Goal: Task Accomplishment & Management: Manage account settings

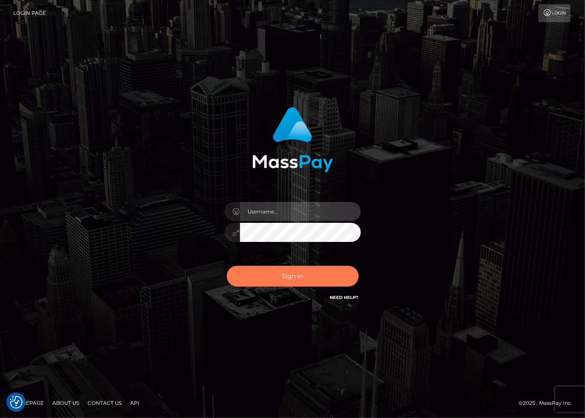
type input "[PERSON_NAME].dlx"
click at [288, 281] on button "Sign in" at bounding box center [293, 276] width 132 height 21
type input "[PERSON_NAME].dlx"
click at [289, 277] on button "Sign in" at bounding box center [293, 276] width 132 height 21
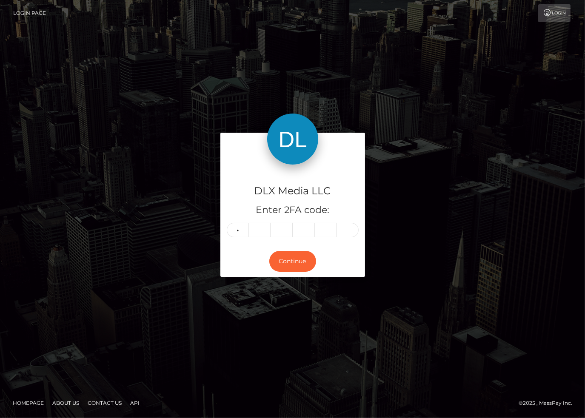
type input "5"
type input "7"
type input "2"
type input "8"
type input "4"
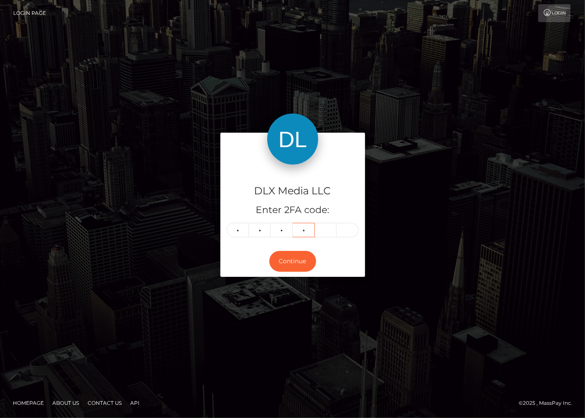
type input "6"
type input "2"
type input "7"
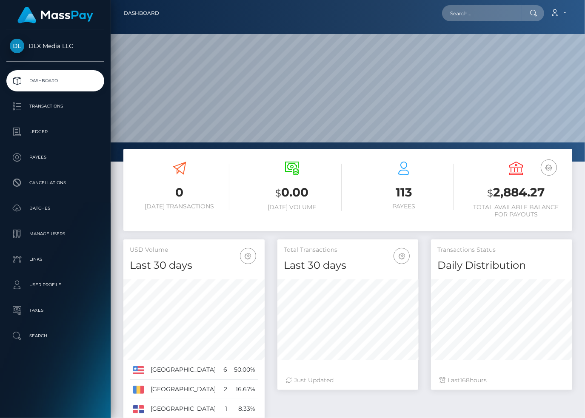
scroll to position [151, 141]
click at [44, 132] on p "Ledger" at bounding box center [55, 132] width 91 height 13
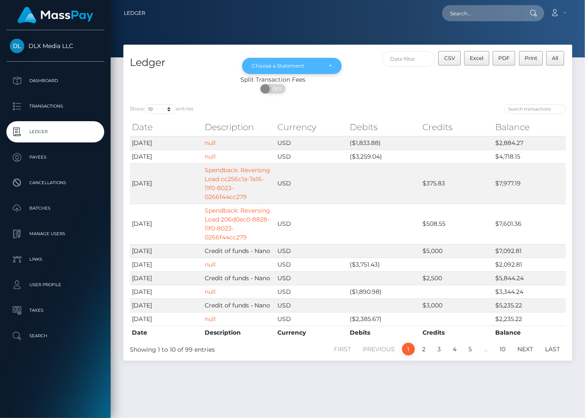
click at [309, 66] on div "Choose a Statement" at bounding box center [287, 66] width 70 height 7
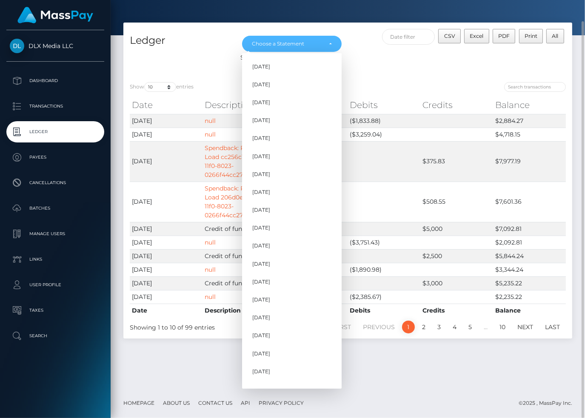
scroll to position [174, 0]
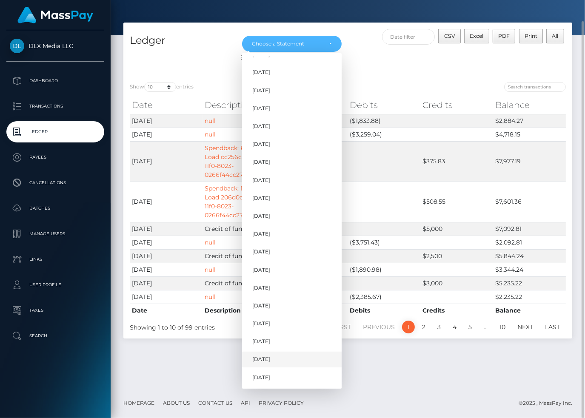
click at [267, 356] on span "[DATE]" at bounding box center [261, 360] width 18 height 8
select select "Sep 2025"
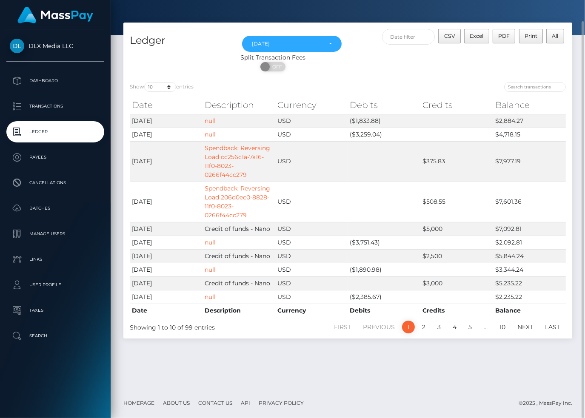
click at [267, 8] on div at bounding box center [348, 6] width 474 height 57
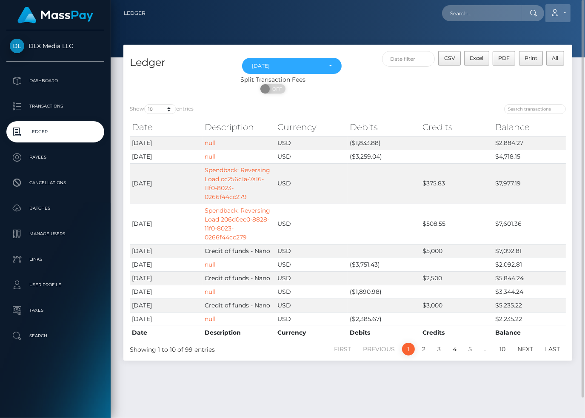
click at [561, 10] on link "Account" at bounding box center [557, 13] width 25 height 18
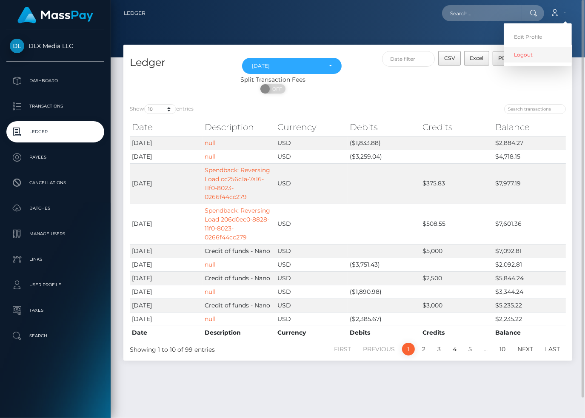
click at [532, 55] on link "Logout" at bounding box center [538, 55] width 68 height 16
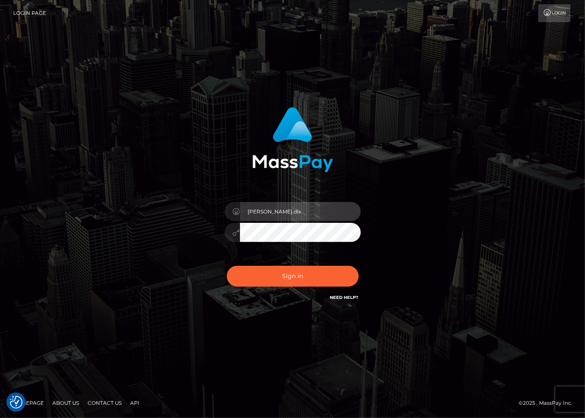
click at [315, 214] on input "stacie.dlx" at bounding box center [300, 211] width 121 height 19
type input "stacie.sctr"
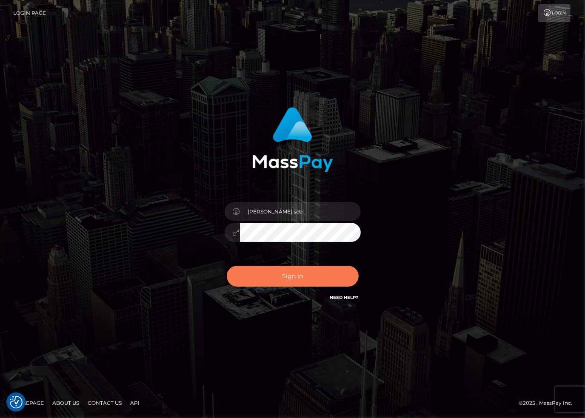
click at [297, 277] on button "Sign in" at bounding box center [293, 276] width 132 height 21
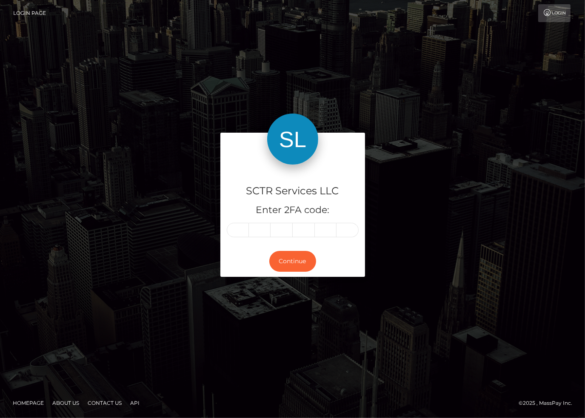
click at [237, 239] on div "SCTR Services LLC Enter 2FA code:" at bounding box center [292, 206] width 145 height 82
click at [237, 233] on input "text" at bounding box center [238, 230] width 22 height 14
type input "8"
type input "7"
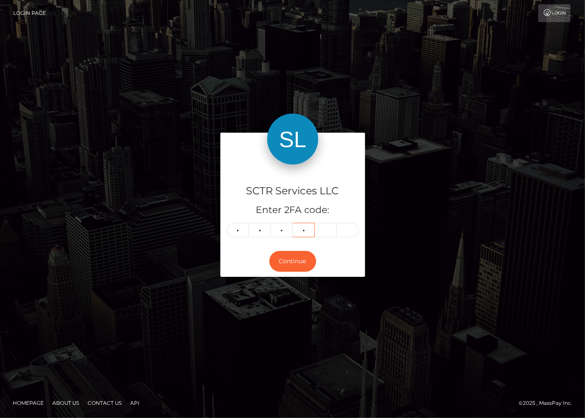
type input "8"
type input "2"
type input "7"
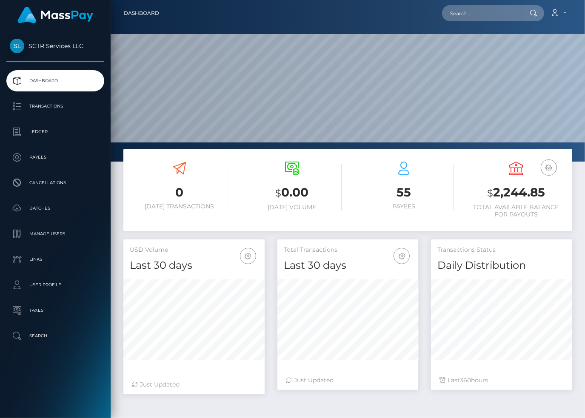
scroll to position [151, 141]
click at [39, 133] on p "Ledger" at bounding box center [55, 132] width 91 height 13
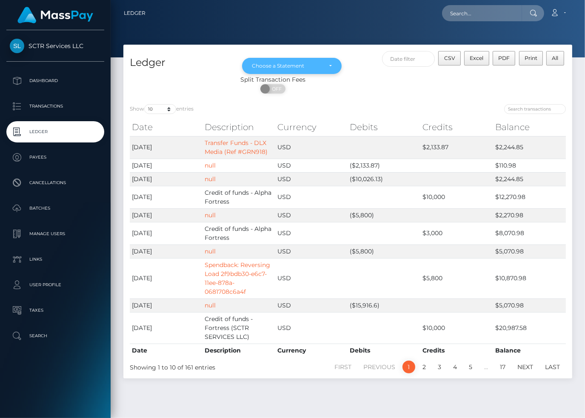
click at [297, 65] on div "Choose a Statement" at bounding box center [287, 66] width 70 height 7
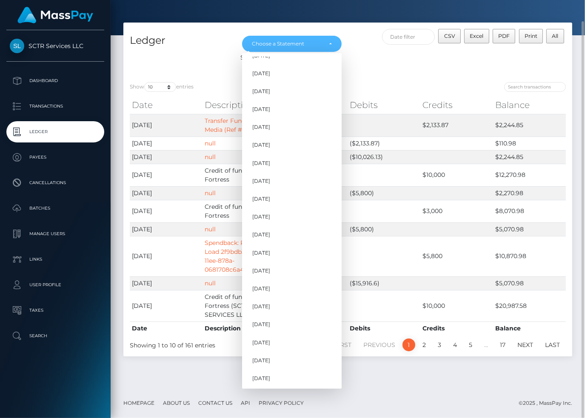
scroll to position [426, 0]
click at [270, 360] on span "Sep 2025" at bounding box center [261, 360] width 18 height 8
select select "Sep 2025"
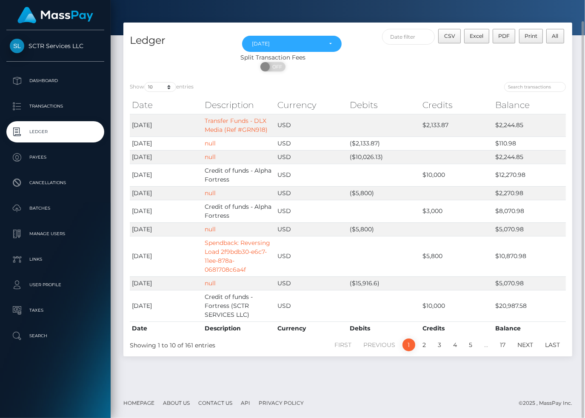
click at [380, 46] on div "CSV Excel PDF Print All" at bounding box center [460, 41] width 225 height 24
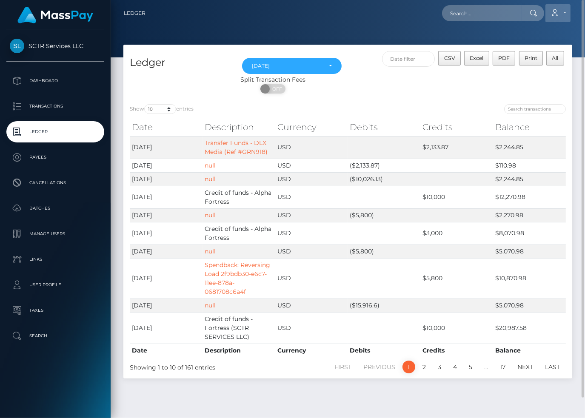
click at [564, 13] on link "Account" at bounding box center [557, 13] width 25 height 18
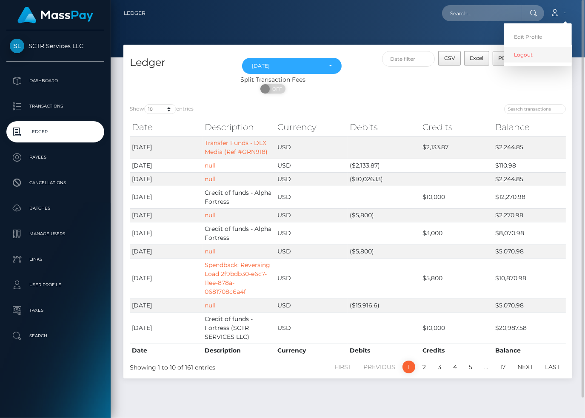
click at [540, 56] on link "Logout" at bounding box center [538, 55] width 68 height 16
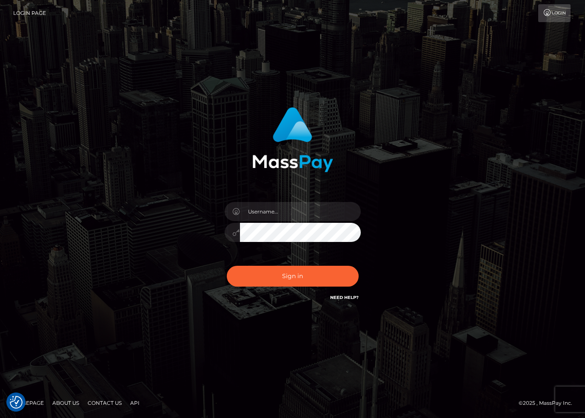
checkbox input "true"
click at [338, 219] on input "stacie.sctr" at bounding box center [300, 211] width 121 height 19
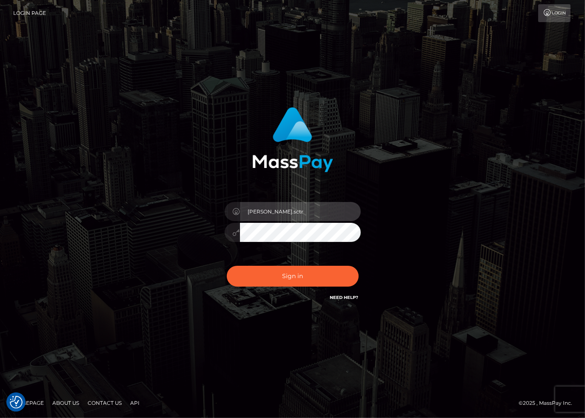
type input "staciew"
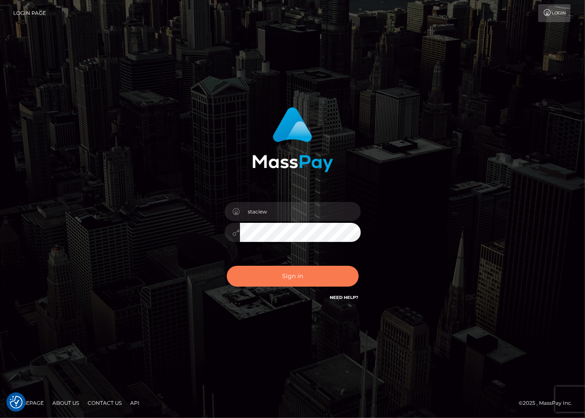
click at [311, 273] on button "Sign in" at bounding box center [293, 276] width 132 height 21
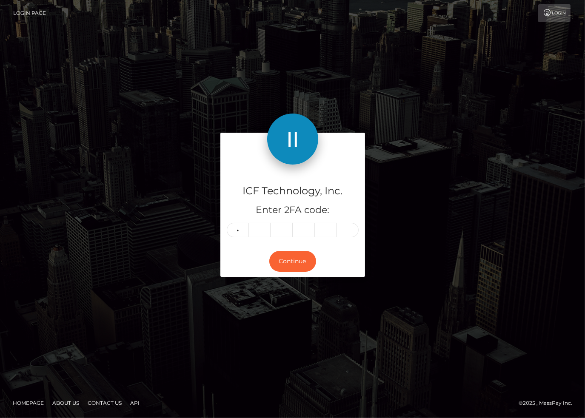
type input "5"
type input "7"
type input "5"
type input "3"
type input "2"
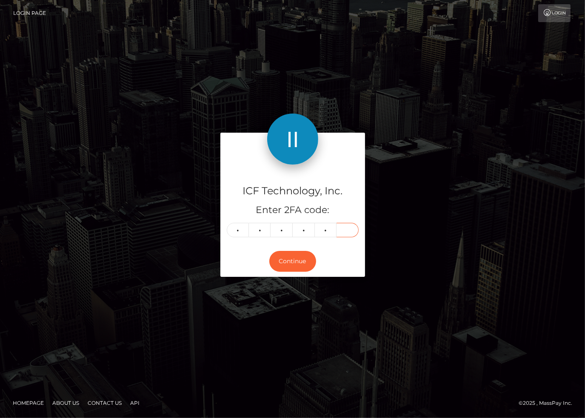
type input "6"
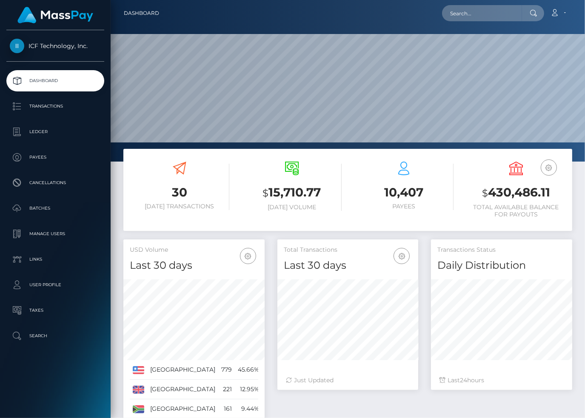
scroll to position [151, 141]
